Goal: Manage account settings

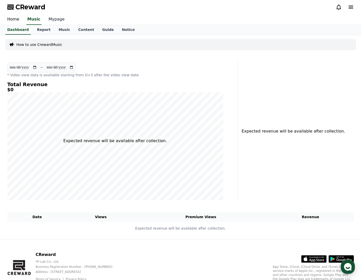
click at [49, 21] on link "Mypage" at bounding box center [57, 19] width 24 height 11
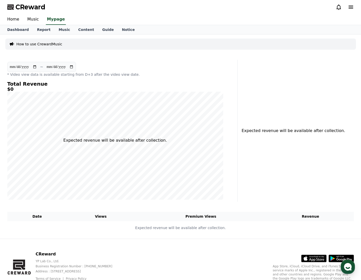
select select "**********"
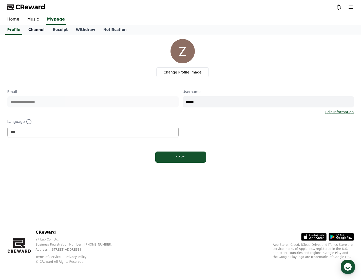
click at [29, 31] on link "Channel" at bounding box center [36, 30] width 24 height 10
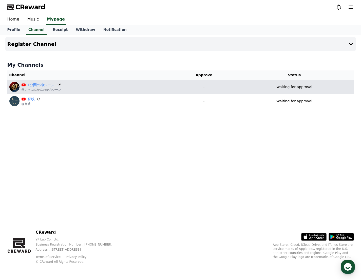
click at [59, 82] on div "1分間の神シーン" at bounding box center [42, 84] width 40 height 5
click at [59, 84] on icon at bounding box center [59, 85] width 5 height 5
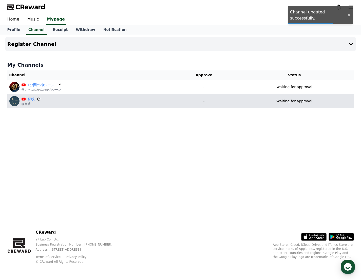
click at [38, 98] on icon at bounding box center [39, 99] width 5 height 5
